Goal: Task Accomplishment & Management: Manage account settings

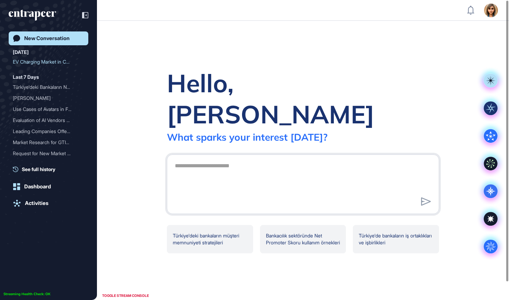
scroll to position [0, 0]
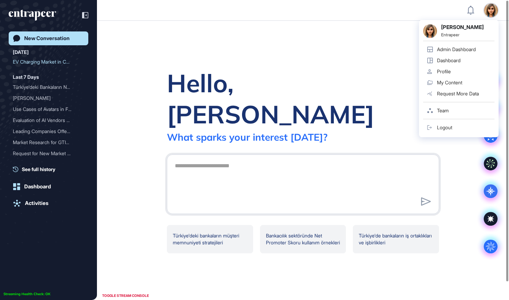
click at [449, 126] on div "Logout" at bounding box center [444, 128] width 15 height 6
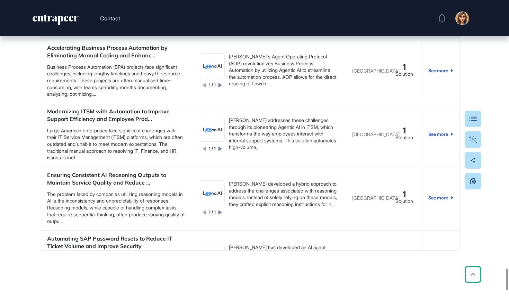
click at [376, 8] on input "text" at bounding box center [396, 5] width 44 height 6
paste input "**********"
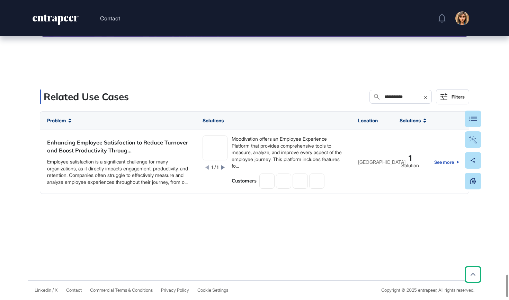
scroll to position [3672, 0]
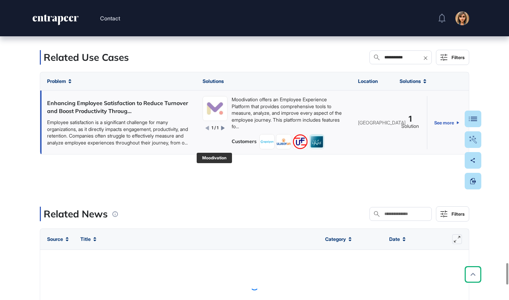
click at [217, 121] on img at bounding box center [215, 109] width 24 height 24
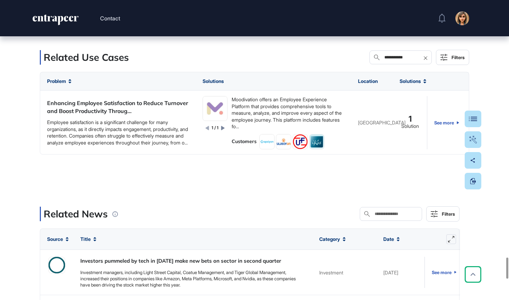
click at [392, 60] on input "**********" at bounding box center [405, 58] width 44 height 6
paste input "text"
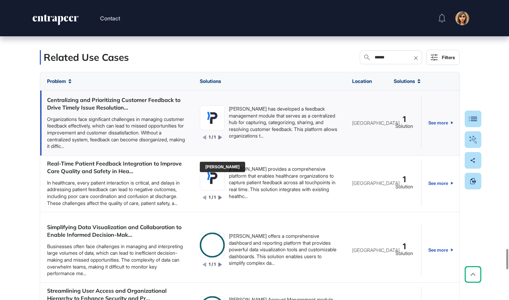
type input "******"
click at [217, 130] on img at bounding box center [212, 118] width 24 height 24
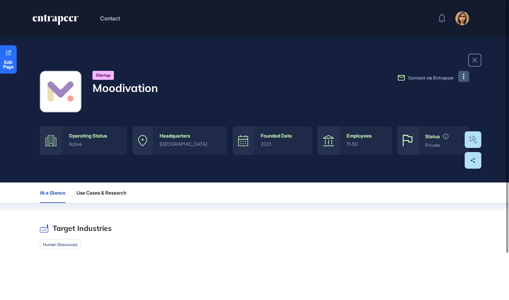
click at [461, 76] on button at bounding box center [463, 76] width 11 height 11
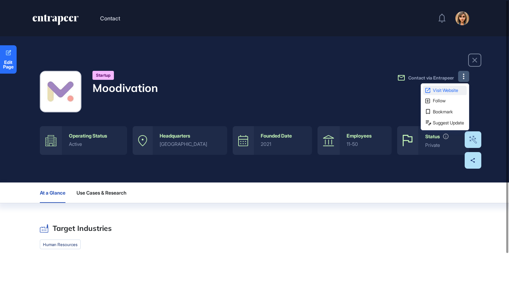
click at [452, 90] on span "Visit Website" at bounding box center [449, 90] width 33 height 4
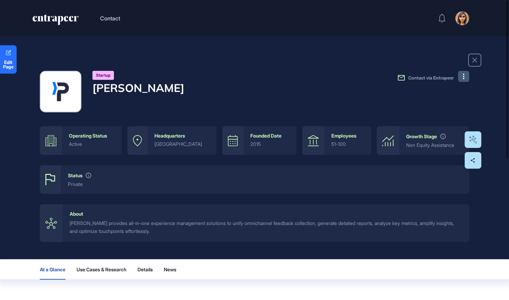
click at [465, 75] on button at bounding box center [463, 76] width 11 height 11
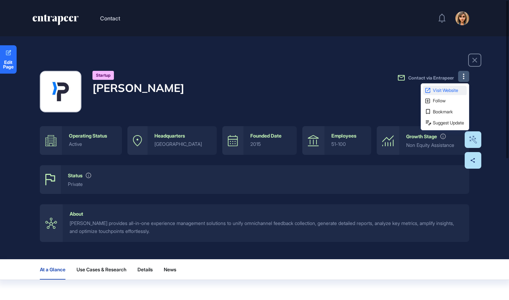
click at [449, 90] on span "Visit Website" at bounding box center [449, 90] width 33 height 4
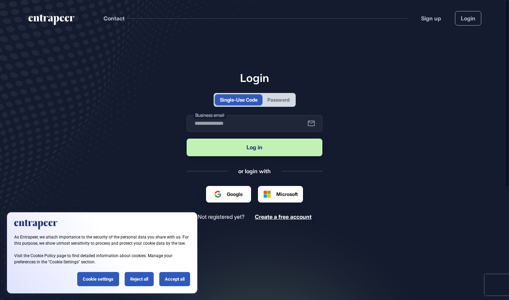
click at [271, 98] on div "Password" at bounding box center [278, 99] width 22 height 7
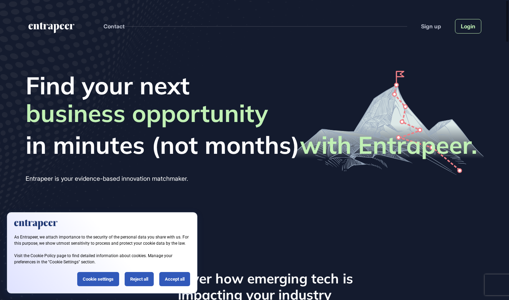
click at [469, 25] on link "Login" at bounding box center [468, 26] width 26 height 15
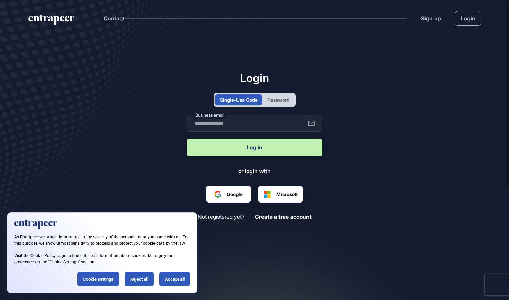
click at [283, 100] on div "Password" at bounding box center [278, 99] width 22 height 7
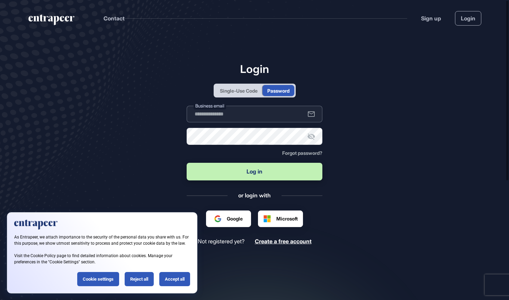
type input "**********"
click at [239, 177] on button "Log in" at bounding box center [255, 172] width 136 height 18
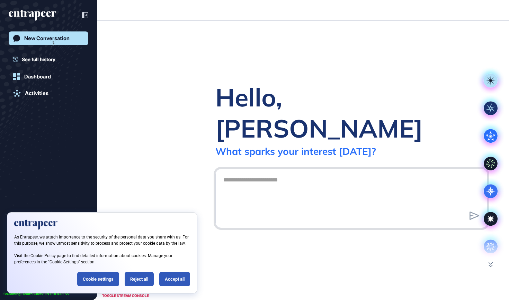
scroll to position [0, 0]
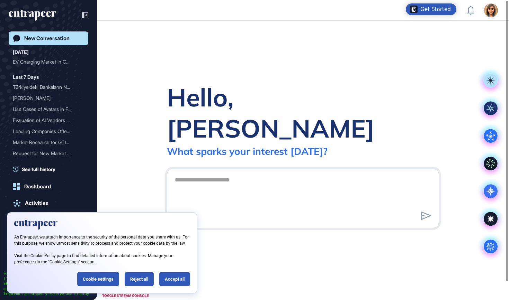
click at [131, 287] on div "As Entrapeer, we attach importance to the security of the personal data you sha…" at bounding box center [102, 253] width 190 height 81
click at [134, 282] on div "Reject all" at bounding box center [139, 279] width 29 height 14
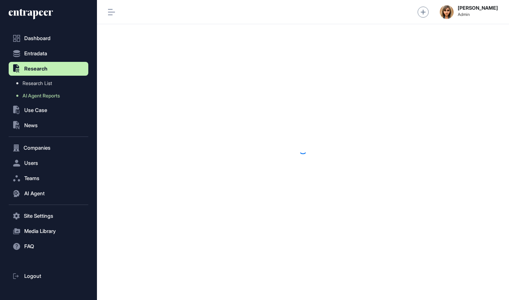
scroll to position [0, 0]
